Goal: Communication & Community: Share content

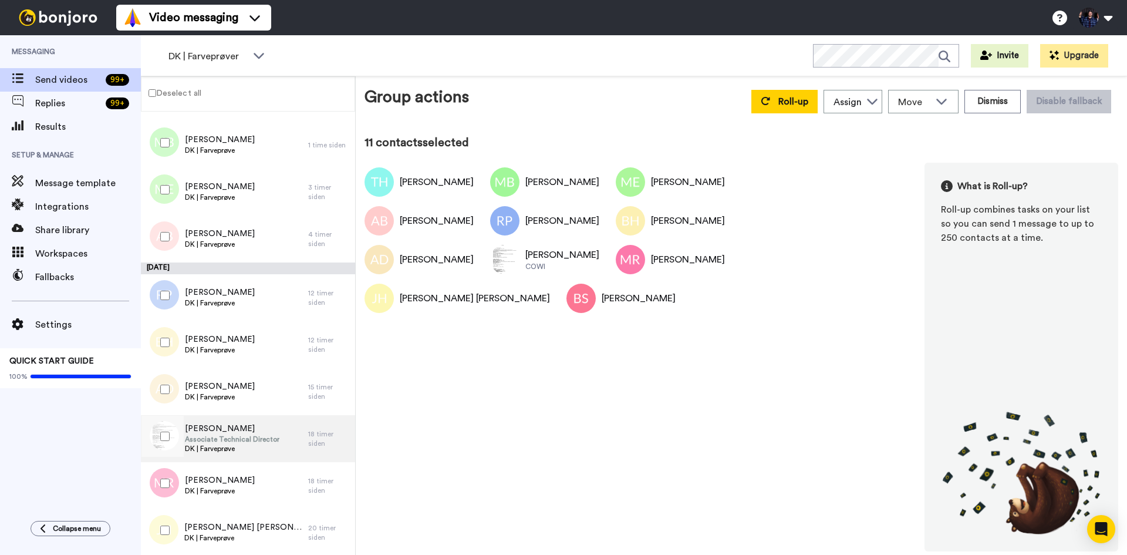
scroll to position [97, 0]
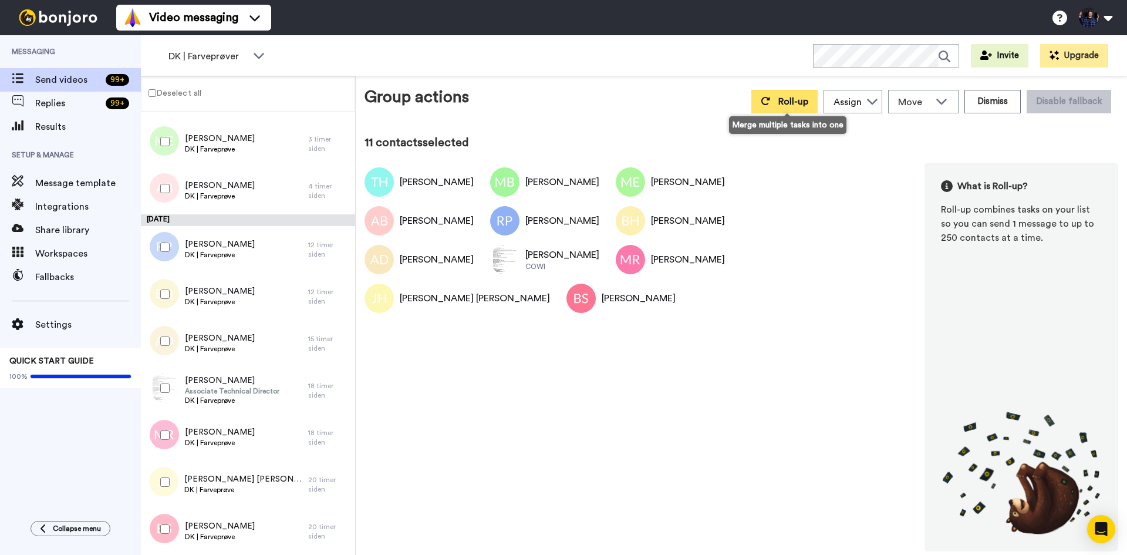
click at [801, 98] on span "Roll-up" at bounding box center [793, 101] width 30 height 9
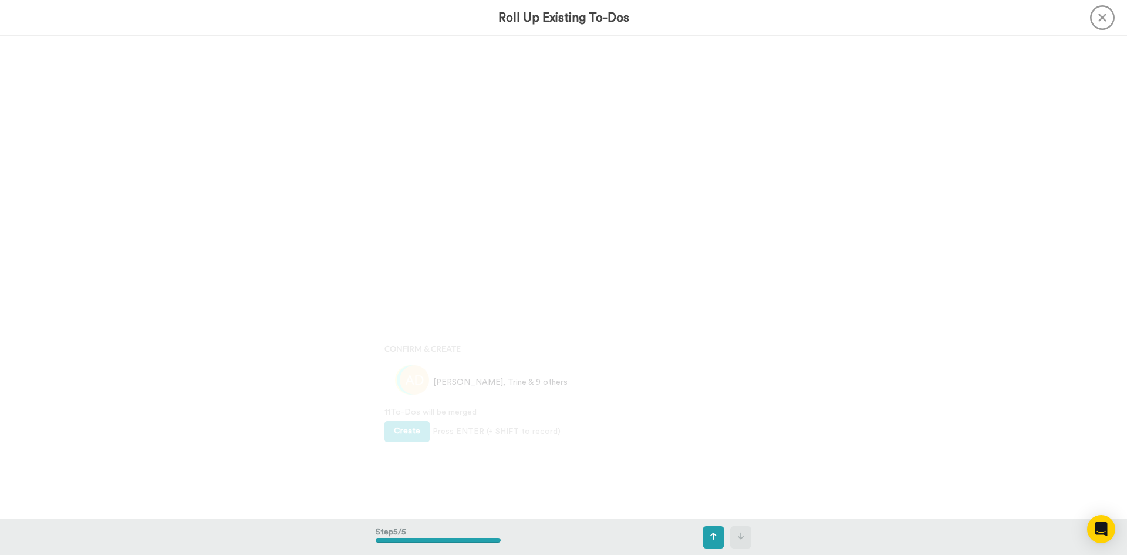
scroll to position [1933, 0]
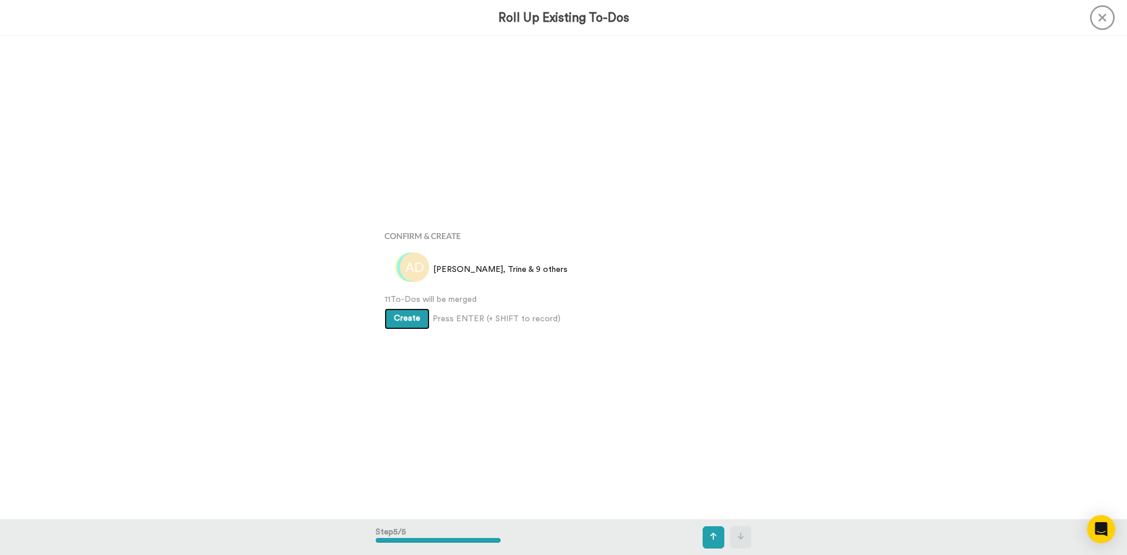
click at [404, 319] on span "Create" at bounding box center [407, 318] width 26 height 8
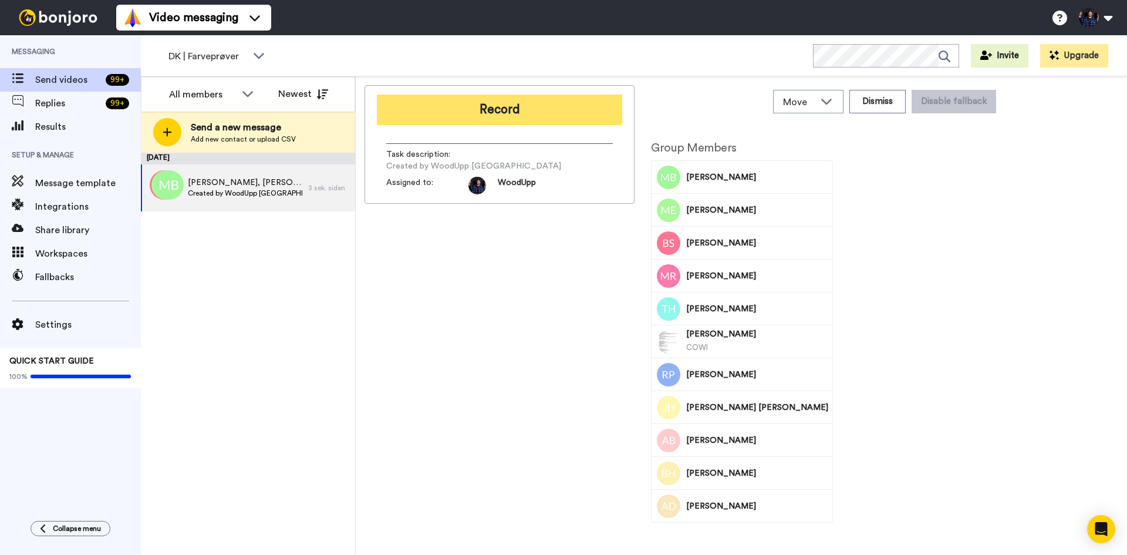
click at [500, 106] on button "Record" at bounding box center [499, 110] width 245 height 31
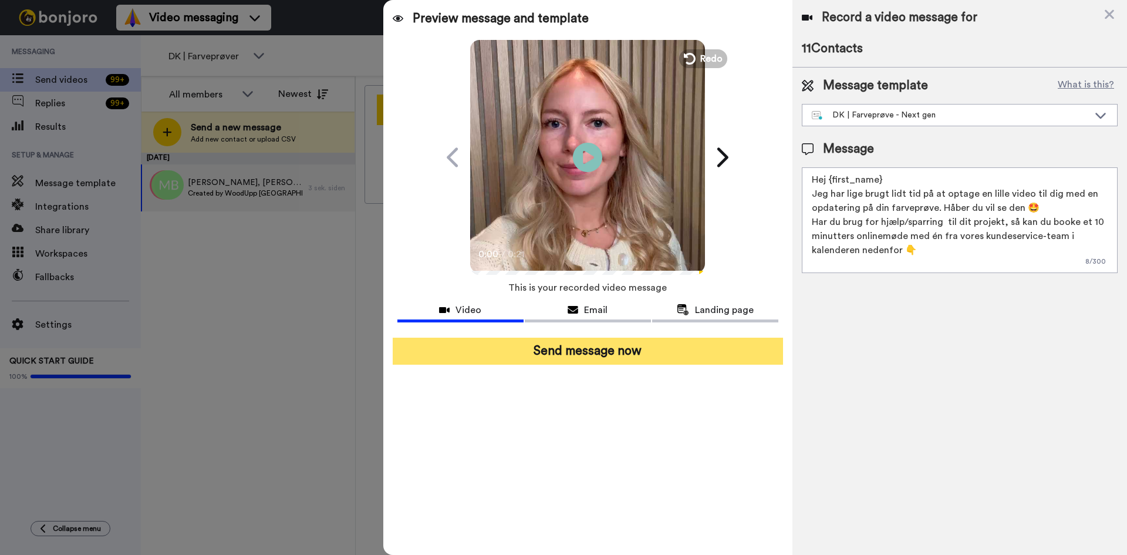
click at [573, 354] on button "Send message now" at bounding box center [588, 351] width 390 height 27
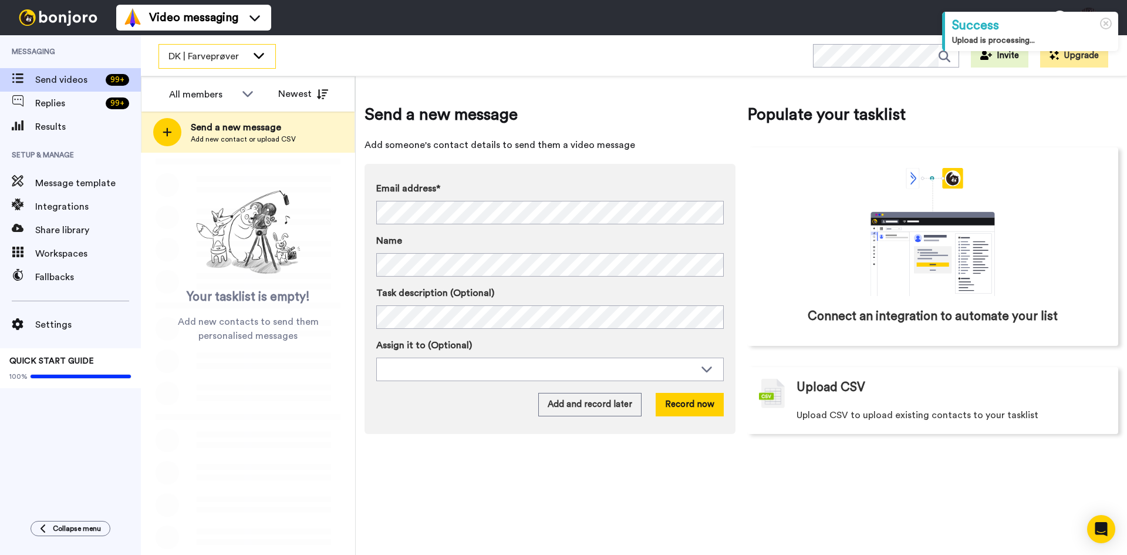
click at [220, 61] on span "DK | Farveprøver" at bounding box center [207, 56] width 79 height 14
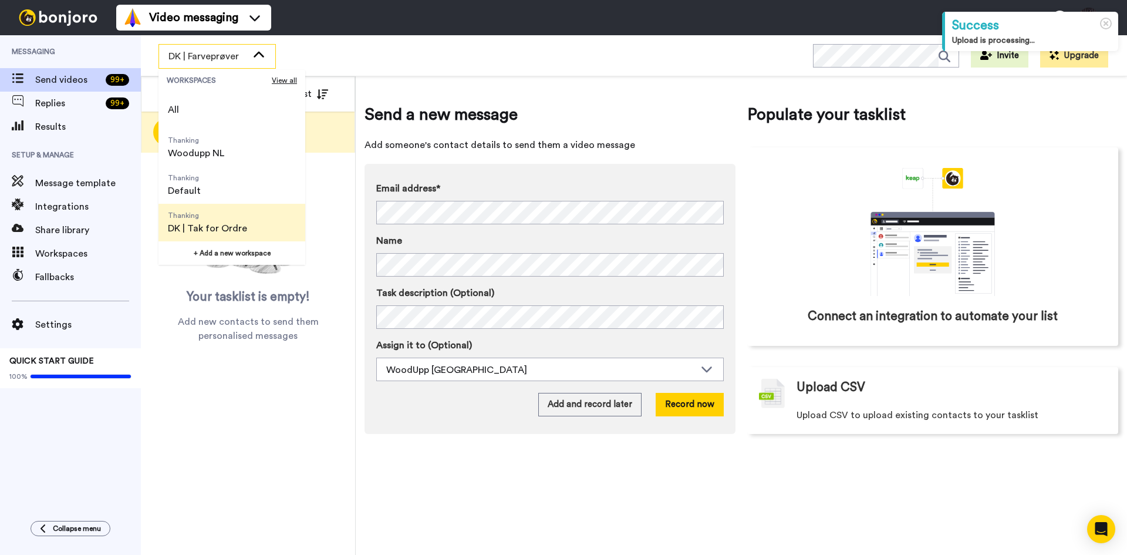
click at [267, 220] on li "Thanking DK | Tak for Ordre" at bounding box center [232, 223] width 147 height 38
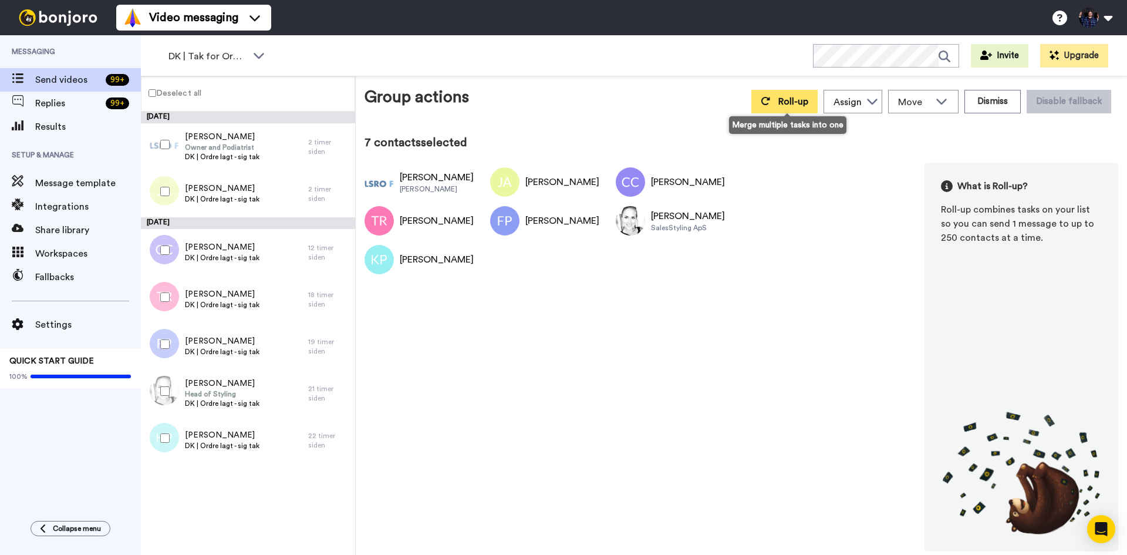
click at [804, 100] on span "Roll-up" at bounding box center [793, 101] width 30 height 9
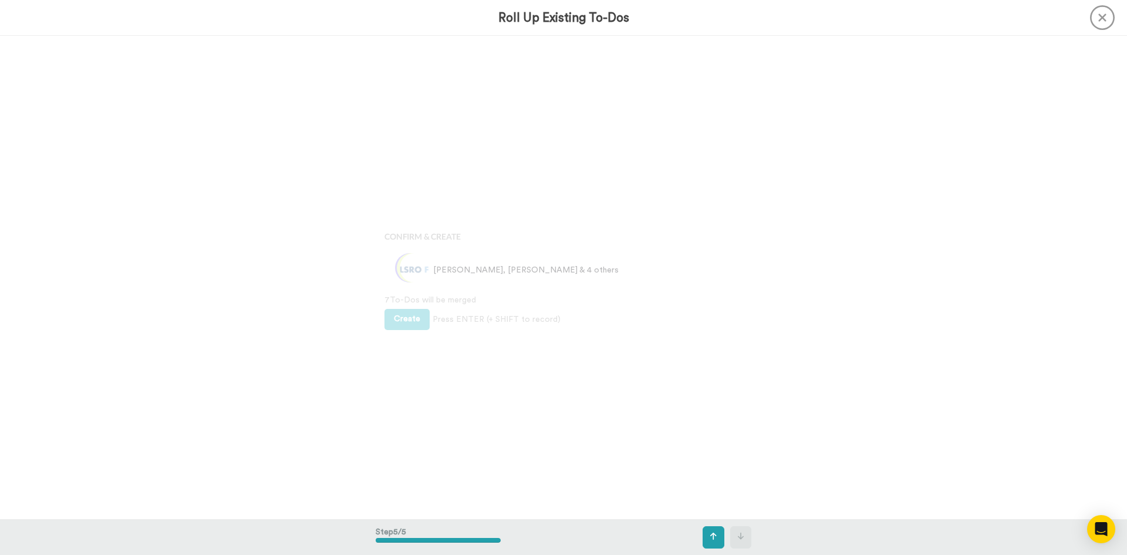
scroll to position [1933, 0]
click at [414, 321] on span "Create" at bounding box center [407, 318] width 26 height 8
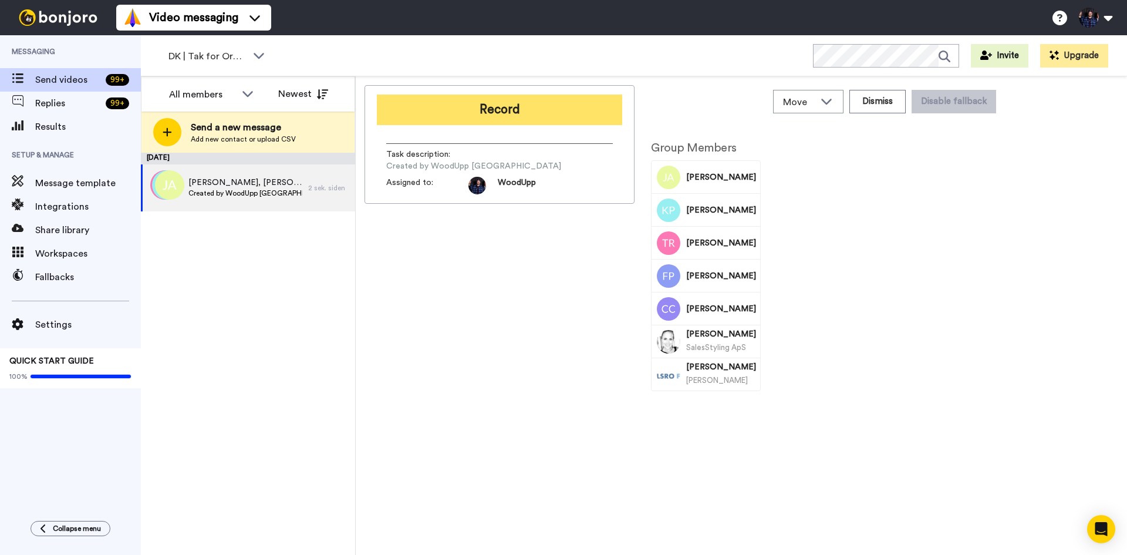
click at [554, 108] on button "Record" at bounding box center [499, 110] width 245 height 31
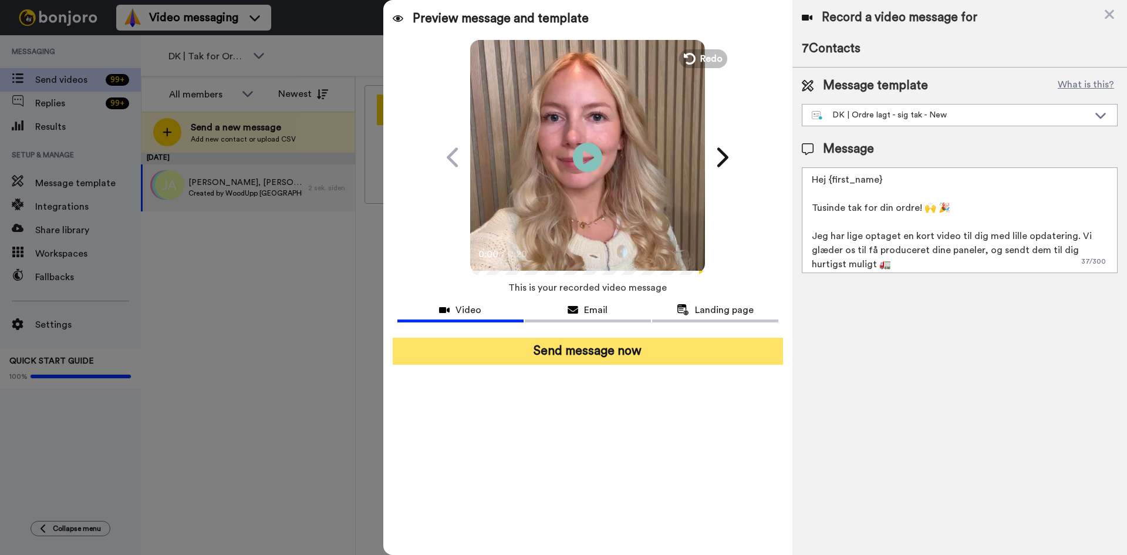
click at [636, 354] on button "Send message now" at bounding box center [588, 351] width 390 height 27
